Goal: Transaction & Acquisition: Purchase product/service

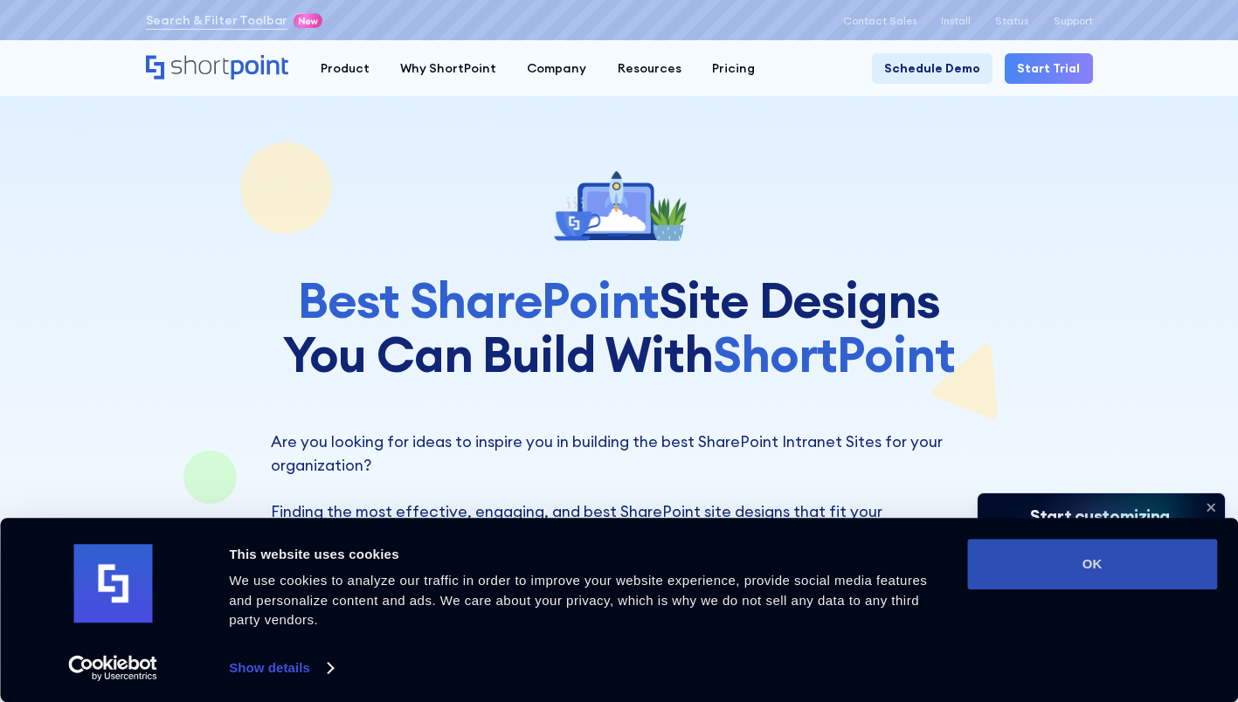
click at [1095, 576] on button "OK" at bounding box center [1092, 564] width 250 height 51
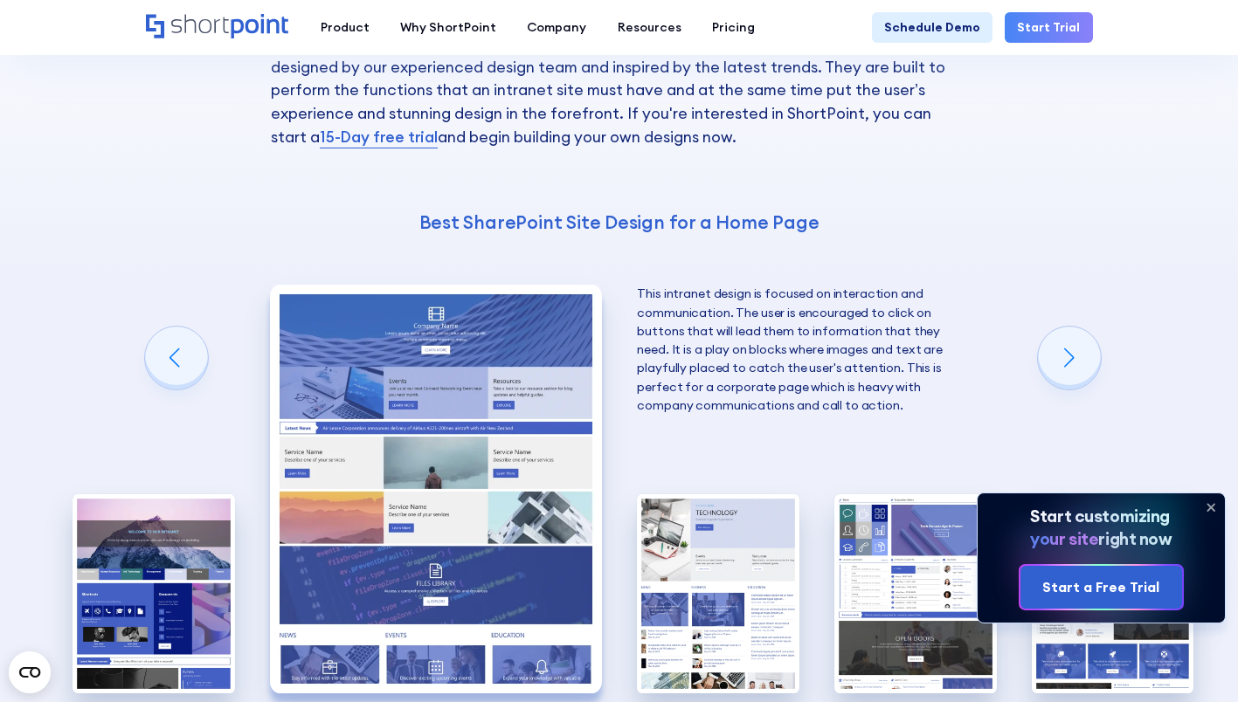
scroll to position [3494, 0]
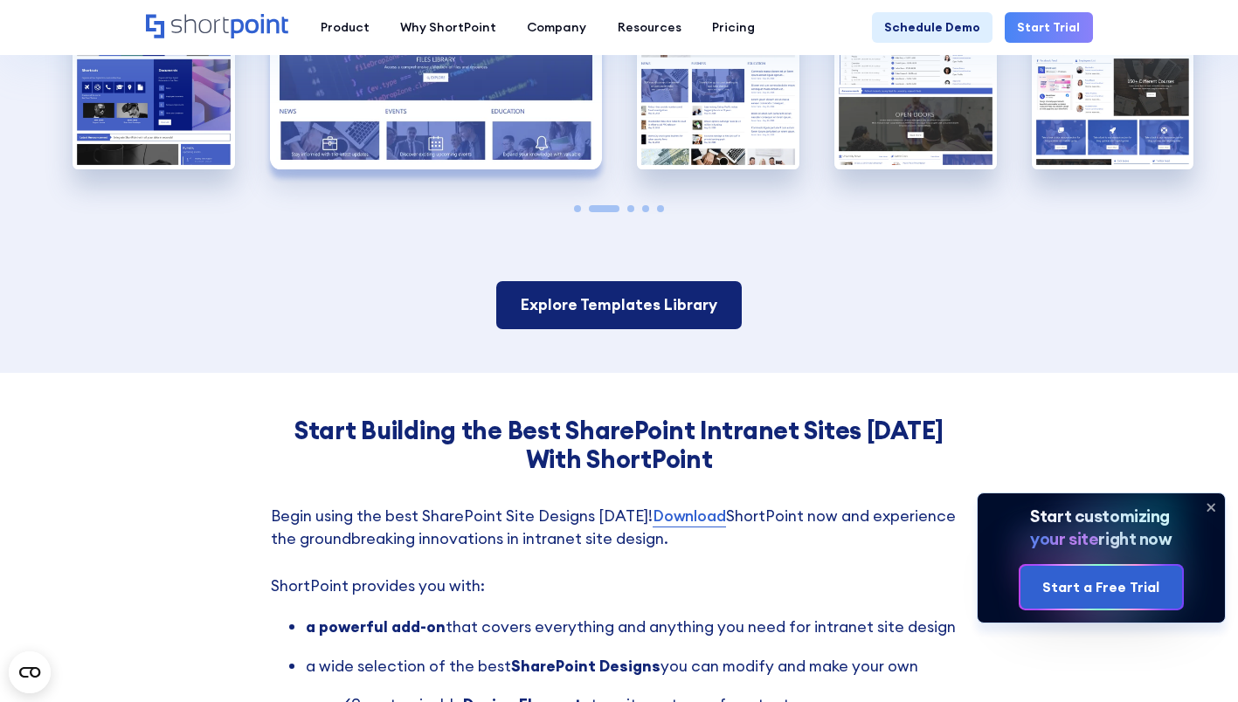
click at [581, 320] on link "Explore Templates Library" at bounding box center [619, 305] width 246 height 48
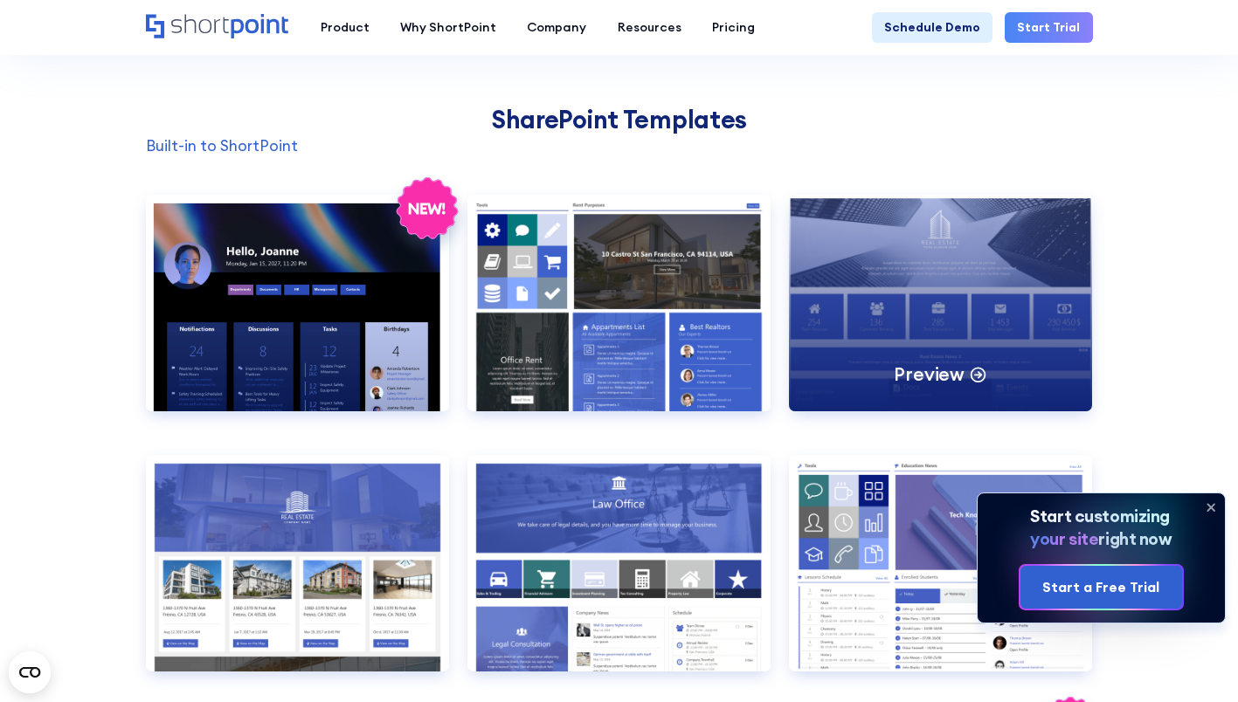
scroll to position [961, 0]
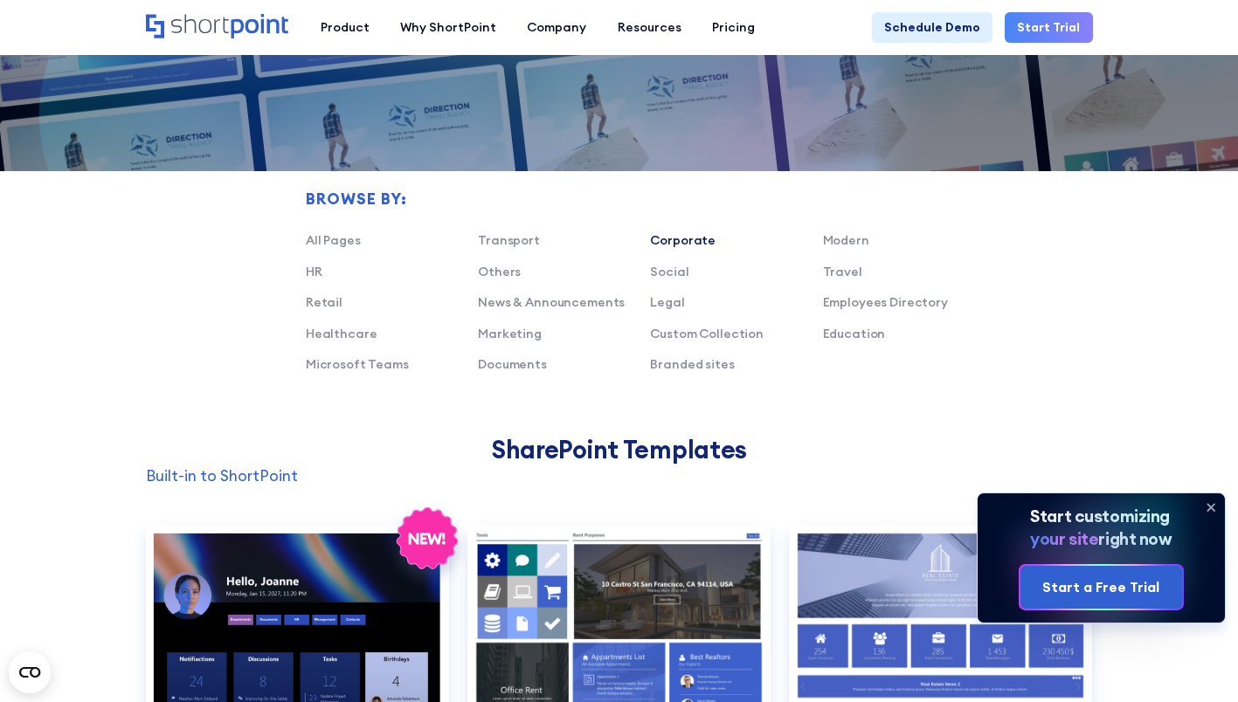
click at [674, 248] on link "Corporate" at bounding box center [683, 240] width 66 height 16
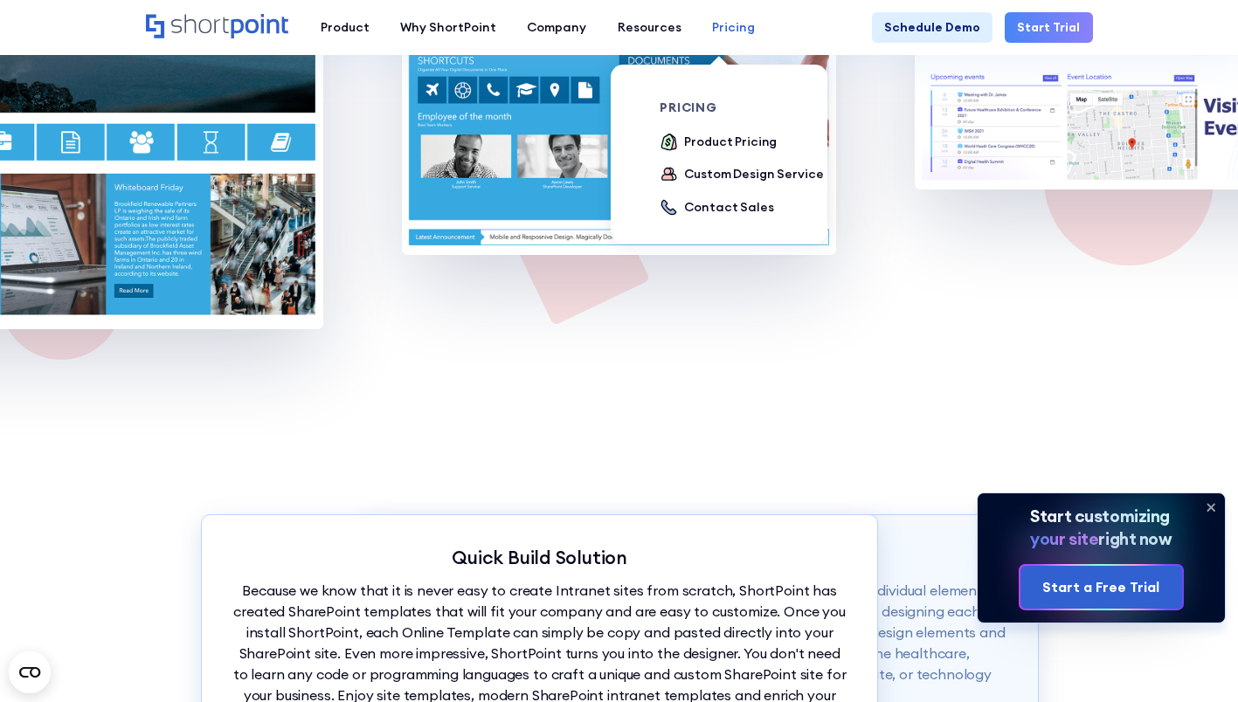
scroll to position [2795, 0]
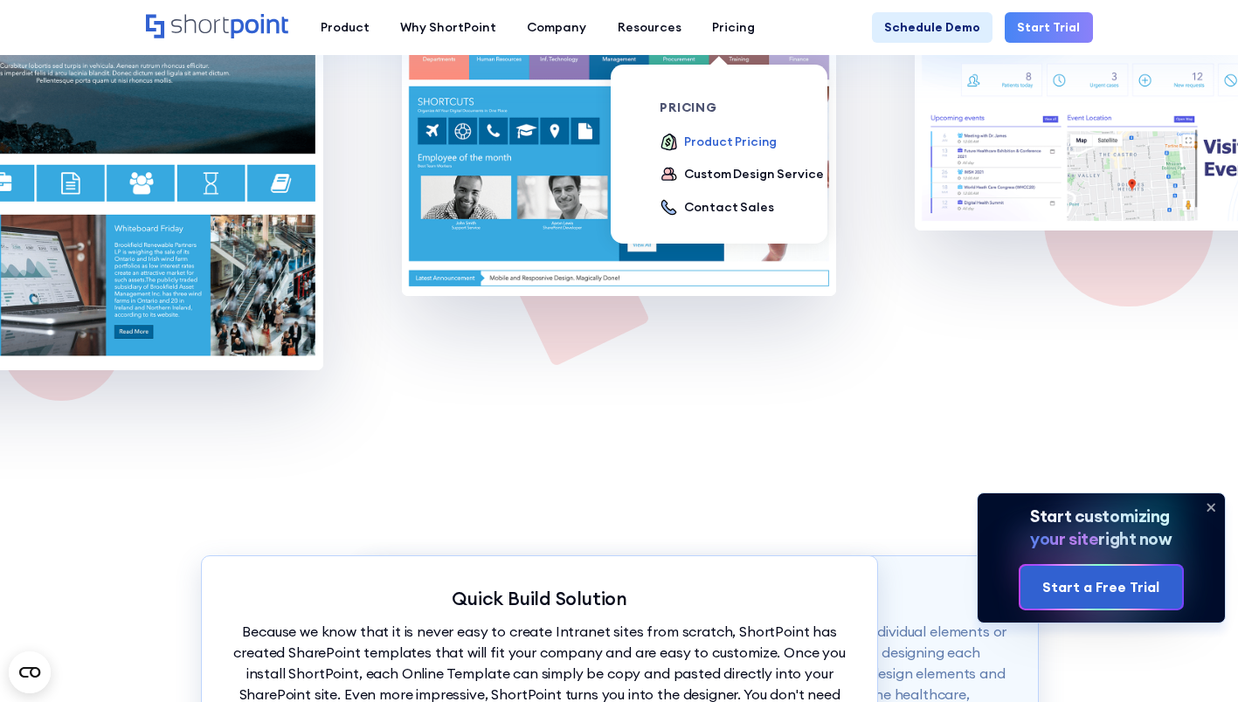
click at [721, 141] on div "Product Pricing" at bounding box center [730, 142] width 93 height 18
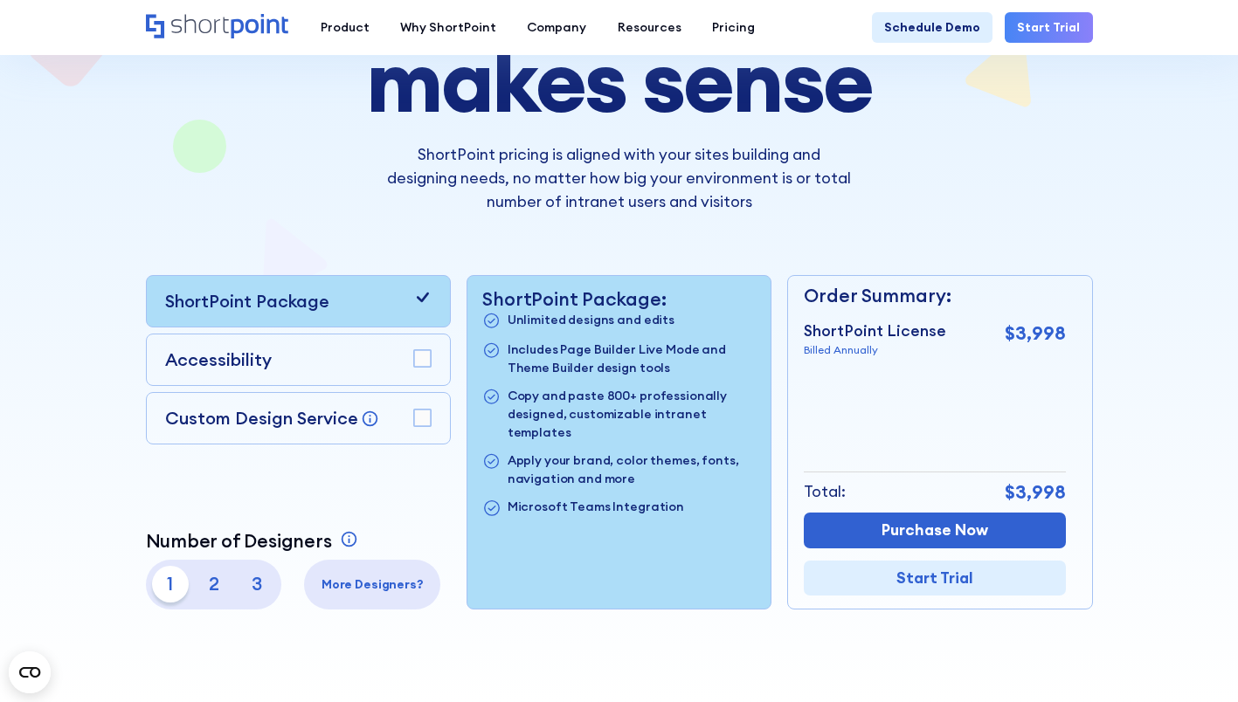
scroll to position [262, 0]
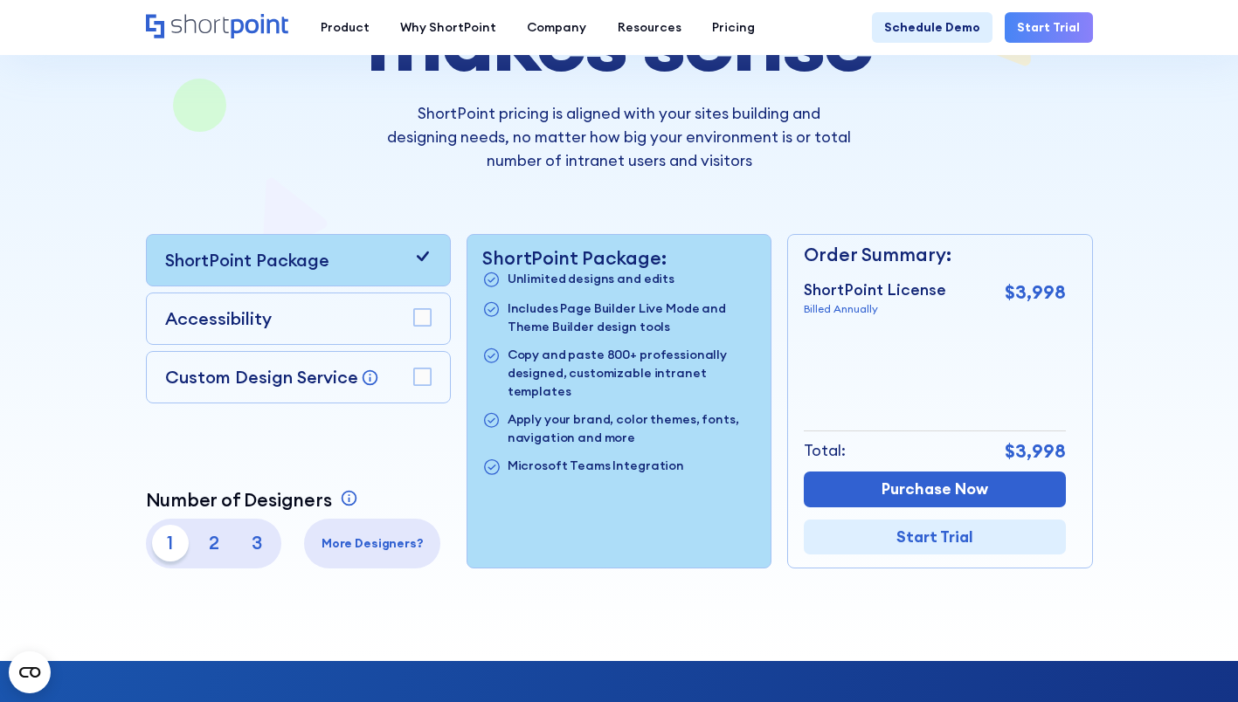
click at [424, 266] on icon at bounding box center [422, 256] width 18 height 18
click at [423, 326] on rect at bounding box center [421, 317] width 17 height 17
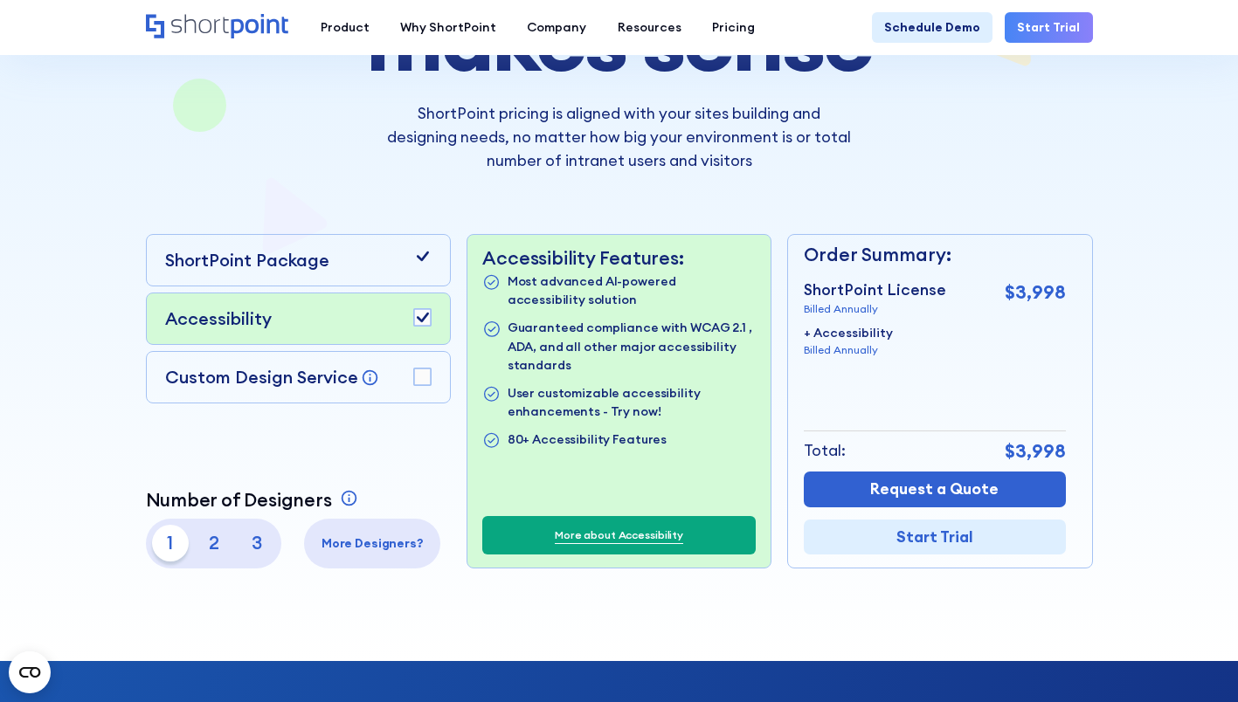
click at [420, 381] on rect at bounding box center [421, 377] width 17 height 17
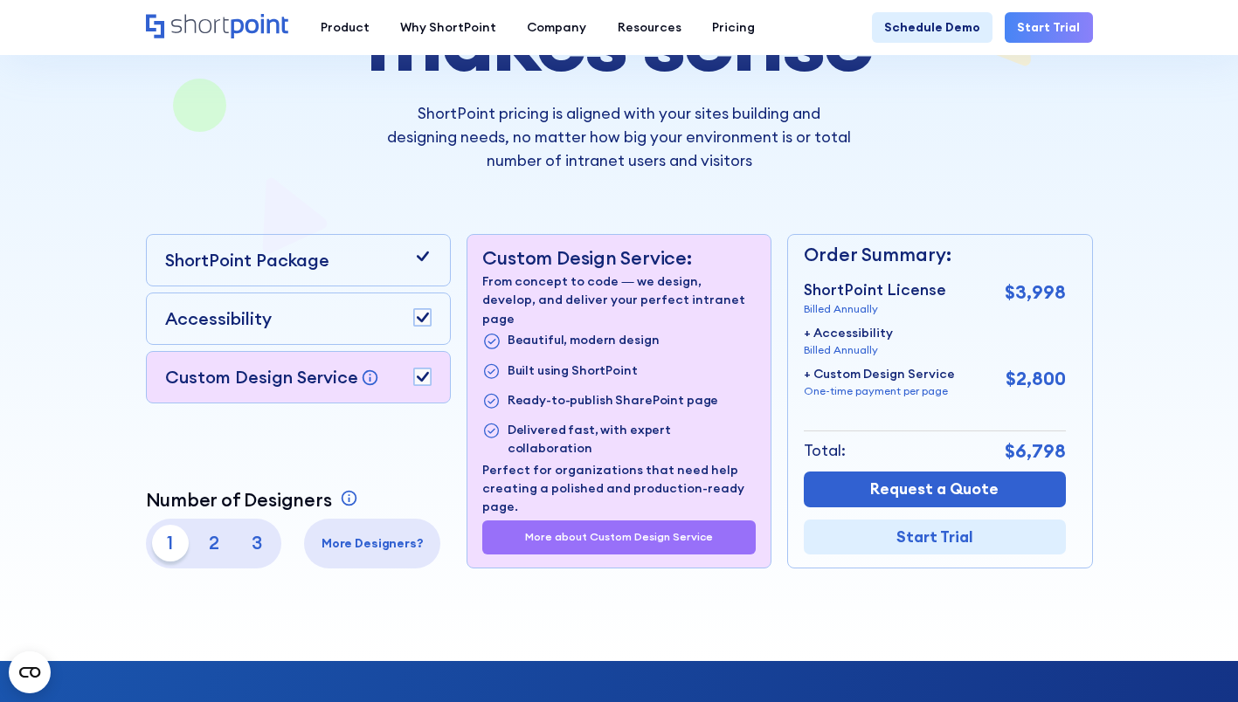
scroll to position [0, 0]
